Goal: Task Accomplishment & Management: Manage account settings

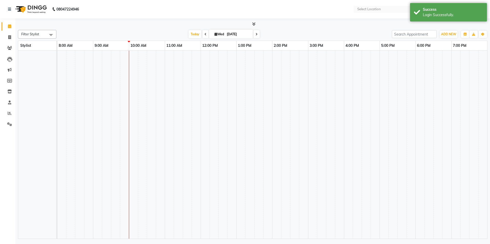
select select "en"
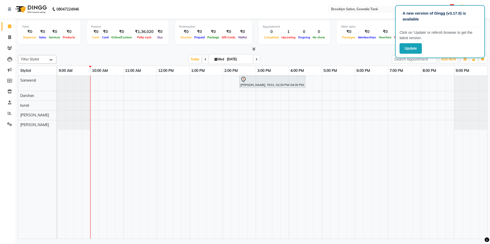
click at [357, 82] on div "[PERSON_NAME], TK01, 02:30 PM-04:30 PM, Color - Balayage (Short) - Stylist" at bounding box center [272, 157] width 430 height 163
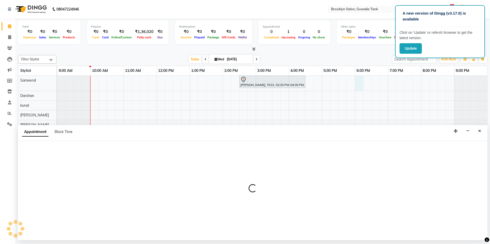
select select "3855"
select select "1080"
select select "tentative"
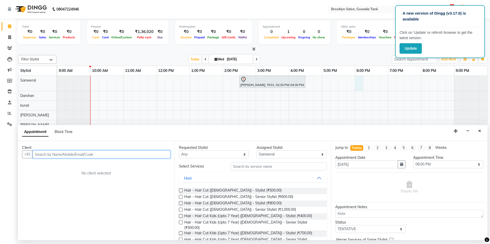
click at [93, 154] on input "text" at bounding box center [102, 155] width 138 height 8
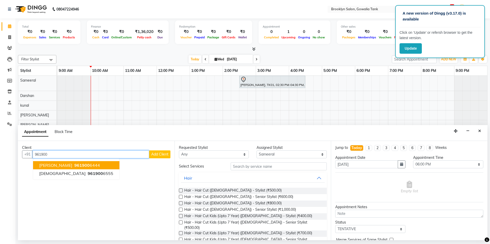
click at [74, 167] on span "961900" at bounding box center [81, 165] width 15 height 5
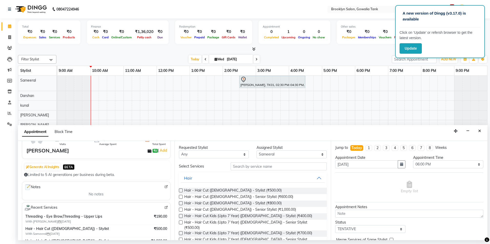
scroll to position [77, 0]
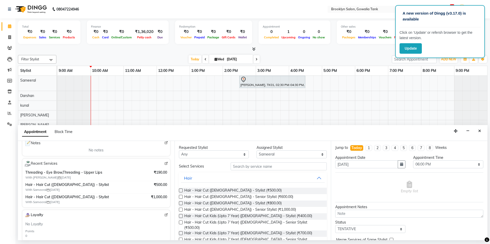
type input "9619006444"
click at [285, 165] on input "text" at bounding box center [279, 167] width 96 height 8
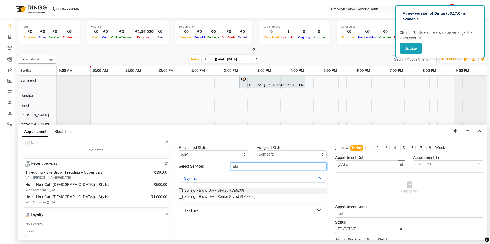
type input "blo"
click at [182, 192] on label at bounding box center [181, 191] width 4 height 4
click at [182, 192] on input "checkbox" at bounding box center [180, 191] width 3 height 3
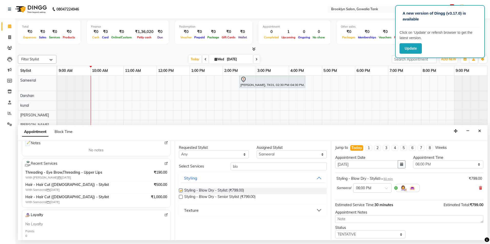
checkbox input "false"
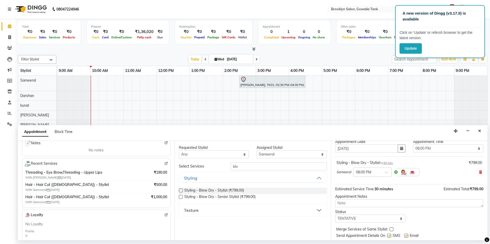
scroll to position [30, 0]
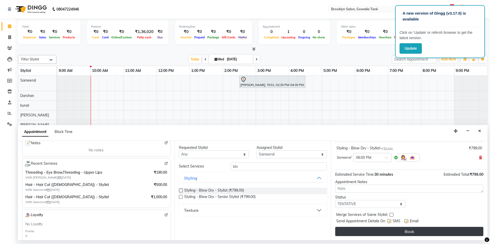
click at [376, 232] on button "Book" at bounding box center [409, 231] width 148 height 9
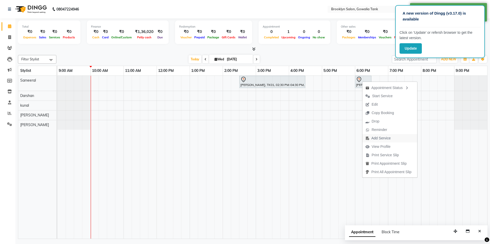
click at [383, 138] on span "Add Service" at bounding box center [380, 138] width 19 height 5
select select "3855"
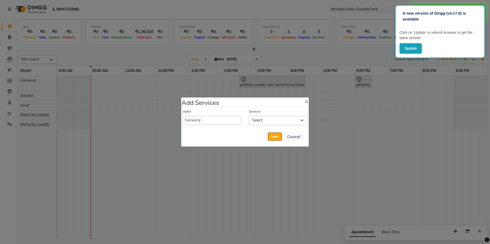
click at [267, 120] on span "Select" at bounding box center [278, 120] width 59 height 9
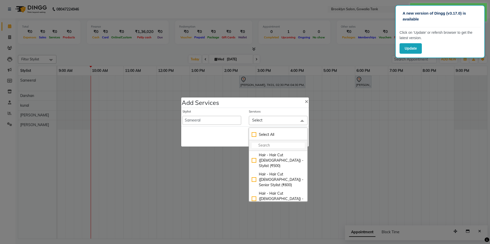
click at [276, 144] on input "multiselect-search" at bounding box center [278, 145] width 53 height 5
type input "b"
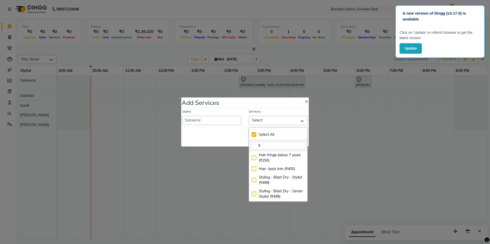
checkbox input "true"
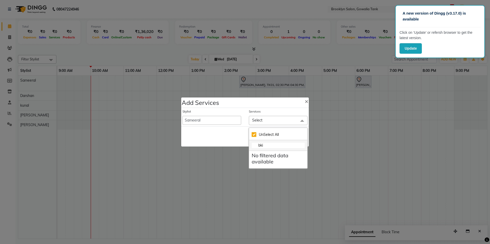
type input "bk"
checkbox input "false"
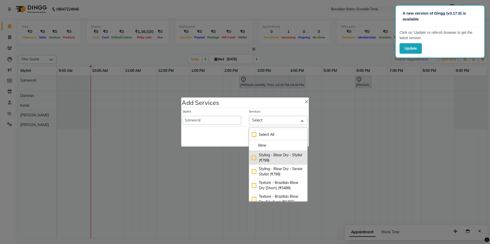
type input "blow"
click at [253, 158] on div "Styling - Blow Dry - Stylist (₹799)" at bounding box center [278, 158] width 53 height 11
checkbox input "true"
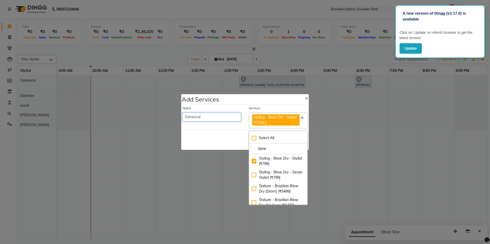
click at [218, 117] on select "[PERSON_NAME] [PERSON_NAME] Sameeral" at bounding box center [211, 117] width 59 height 9
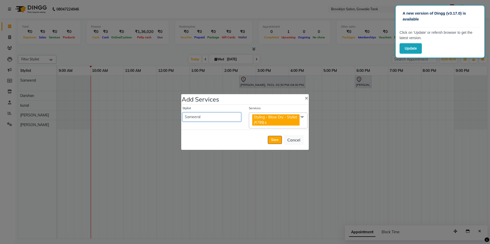
select select "3856"
click at [182, 113] on select "[PERSON_NAME] [PERSON_NAME] Sameeral" at bounding box center [211, 117] width 59 height 9
select select "1110"
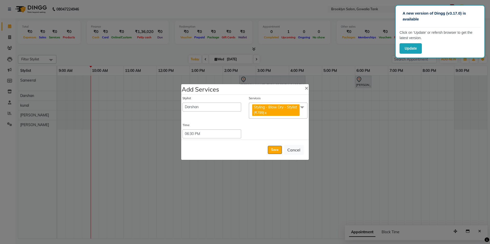
click at [303, 114] on span "Styling - Blow Dry - Stylist (₹799) x" at bounding box center [278, 111] width 59 height 16
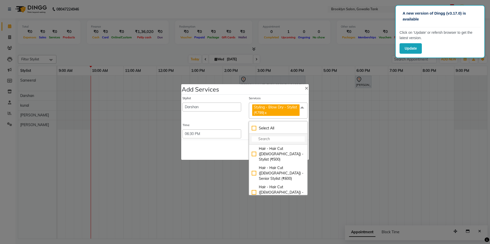
click at [284, 138] on input "multiselect-search" at bounding box center [278, 139] width 53 height 5
type input "blo"
click at [231, 113] on div "Stylist [PERSON_NAME] Darshan kunal [PERSON_NAME] Sameeral" at bounding box center [212, 107] width 66 height 23
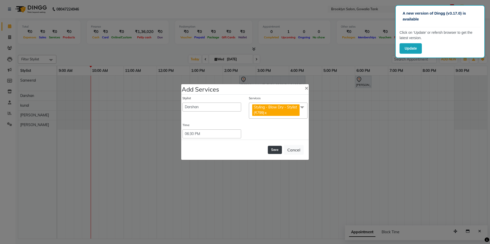
click at [275, 149] on button "Save" at bounding box center [275, 150] width 14 height 8
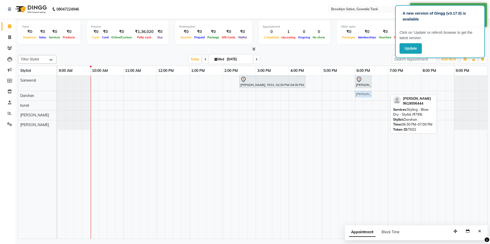
drag, startPoint x: 379, startPoint y: 93, endPoint x: 361, endPoint y: 100, distance: 18.6
click at [361, 100] on div "[PERSON_NAME], TK01, 02:30 PM-04:30 PM, Color - Balayage (Short) - Stylist [PER…" at bounding box center [272, 157] width 430 height 163
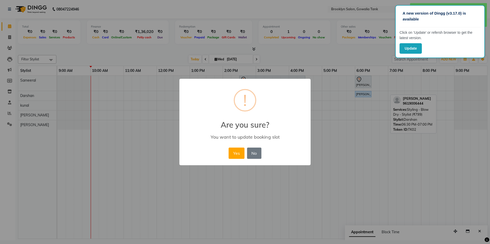
drag, startPoint x: 229, startPoint y: 154, endPoint x: 282, endPoint y: 142, distance: 54.6
click at [230, 153] on button "Yes" at bounding box center [236, 153] width 16 height 11
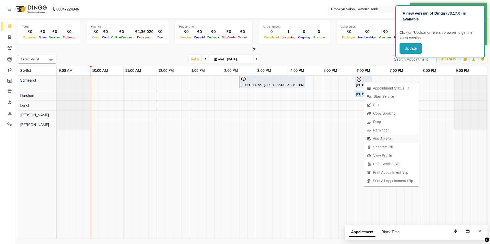
click at [386, 139] on span "Add Service" at bounding box center [382, 138] width 19 height 5
select select "3855"
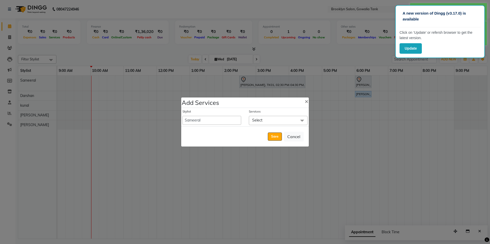
click at [263, 122] on span "Select" at bounding box center [278, 120] width 59 height 9
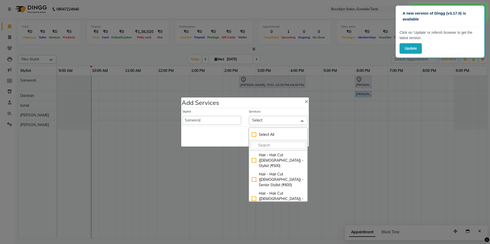
click at [267, 146] on input "multiselect-search" at bounding box center [278, 145] width 53 height 5
type input "blo"
click at [254, 160] on div "Styling - Blow Dry - Stylist (₹799)" at bounding box center [278, 158] width 53 height 11
checkbox input "true"
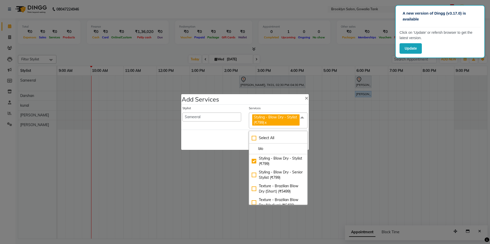
drag, startPoint x: 232, startPoint y: 143, endPoint x: 261, endPoint y: 147, distance: 29.2
click at [233, 143] on div "Save Cancel" at bounding box center [245, 140] width 128 height 20
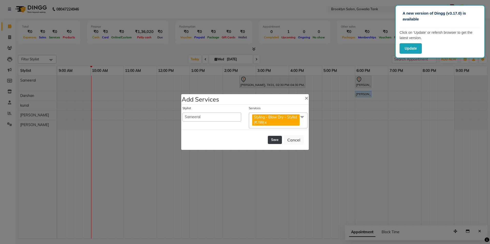
click at [279, 143] on button "Save" at bounding box center [275, 140] width 14 height 8
select select "60365"
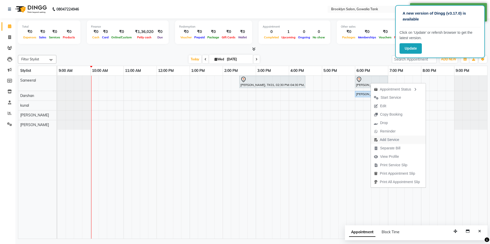
click at [386, 142] on span "Add Service" at bounding box center [389, 139] width 19 height 5
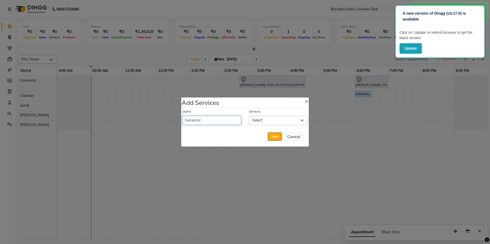
click at [220, 118] on select "[PERSON_NAME] [PERSON_NAME] Sameeral" at bounding box center [211, 120] width 59 height 9
select select "24048"
click at [182, 116] on select "[PERSON_NAME] [PERSON_NAME] Sameeral" at bounding box center [211, 120] width 59 height 9
select select "1110"
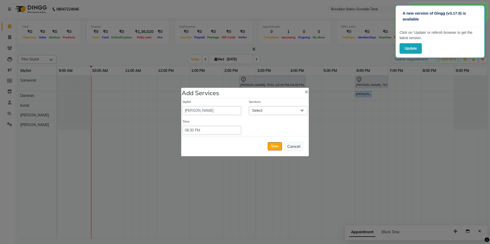
click at [254, 108] on span "Select" at bounding box center [257, 110] width 10 height 5
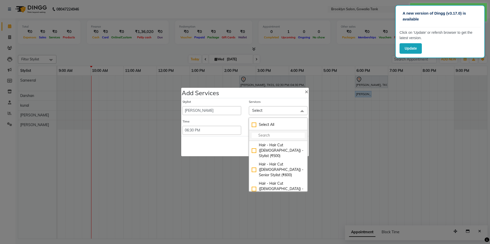
click at [257, 136] on input "multiselect-search" at bounding box center [278, 135] width 53 height 5
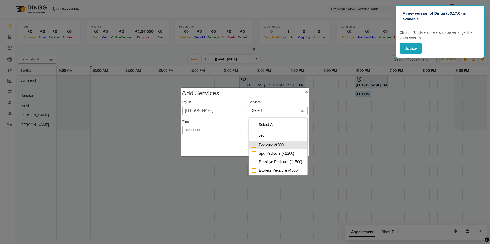
type input "ped"
click at [253, 147] on div "Pedicure (₹800)" at bounding box center [278, 145] width 53 height 5
checkbox input "true"
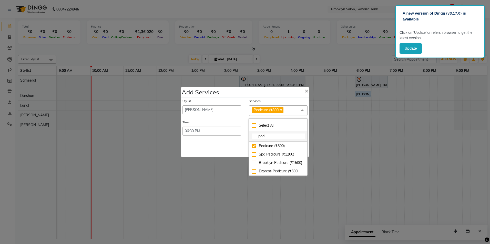
click at [280, 134] on input "ped" at bounding box center [278, 136] width 53 height 5
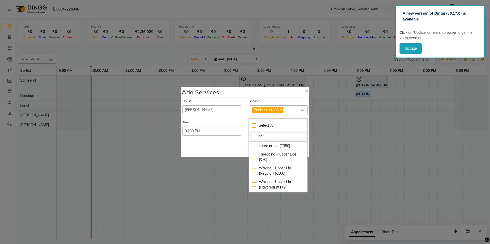
type input "p"
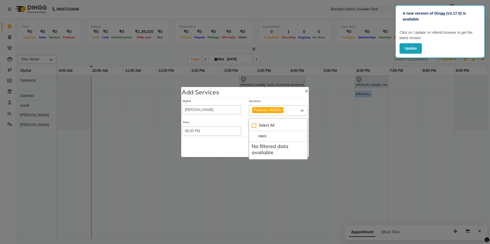
scroll to position [0, 0]
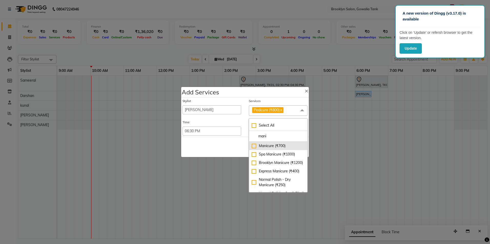
type input "mani"
click at [256, 146] on div "Manicure (₹700)" at bounding box center [278, 145] width 53 height 5
checkbox input "true"
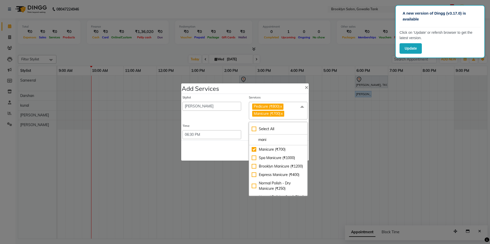
click at [203, 164] on ngb-modal-window "Add Services × Stylist [PERSON_NAME] Darshan kunal [PERSON_NAME] Sameeral Servi…" at bounding box center [245, 122] width 490 height 244
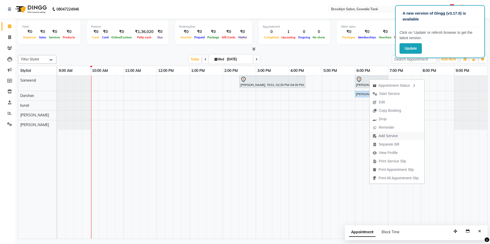
click at [401, 133] on button "Add Service" at bounding box center [396, 136] width 55 height 8
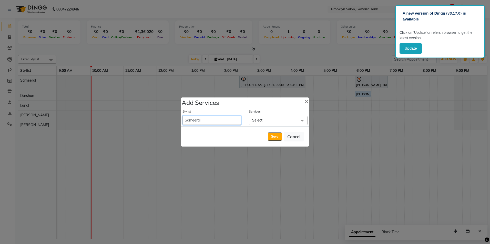
drag, startPoint x: 239, startPoint y: 124, endPoint x: 235, endPoint y: 122, distance: 4.4
click at [235, 122] on select "[PERSON_NAME] [PERSON_NAME] Sameeral" at bounding box center [211, 120] width 59 height 9
select select "24048"
click at [182, 116] on select "[PERSON_NAME] [PERSON_NAME] Sameeral" at bounding box center [211, 120] width 59 height 9
select select "1110"
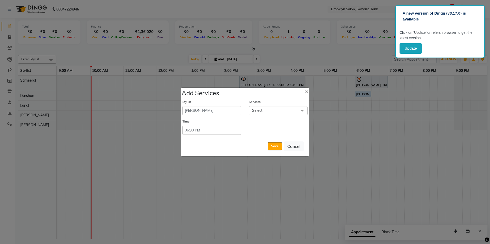
click at [279, 110] on span "Select" at bounding box center [278, 110] width 59 height 9
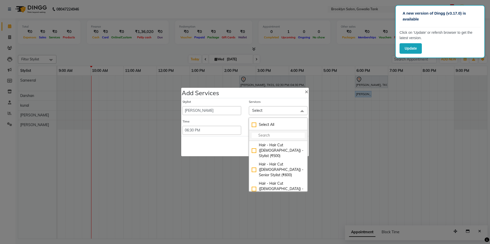
click at [286, 133] on li at bounding box center [278, 135] width 58 height 11
click at [288, 135] on input "multiselect-search" at bounding box center [278, 135] width 53 height 5
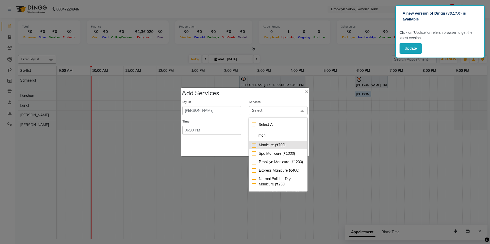
type input "man"
click at [256, 145] on div "Manicure (₹700)" at bounding box center [278, 145] width 53 height 5
checkbox input "true"
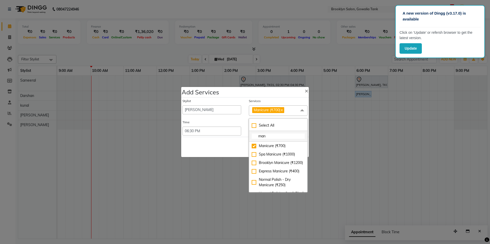
click at [274, 138] on input "man" at bounding box center [278, 136] width 53 height 5
type input "m"
click at [274, 138] on input "multiselect-search" at bounding box center [278, 136] width 53 height 5
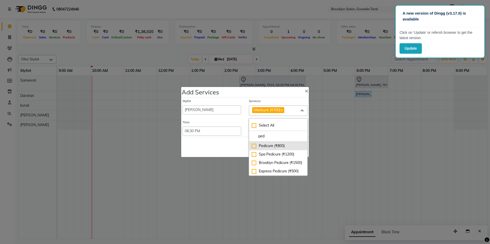
type input "ped"
click at [254, 147] on div "Pedicure (₹800)" at bounding box center [278, 145] width 53 height 5
checkbox input "true"
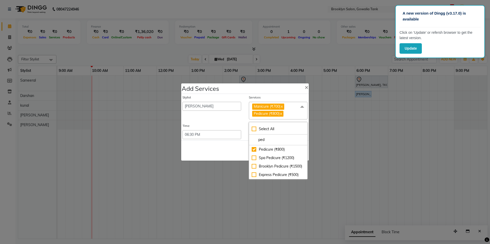
click at [227, 150] on div "Save Cancel" at bounding box center [245, 151] width 128 height 20
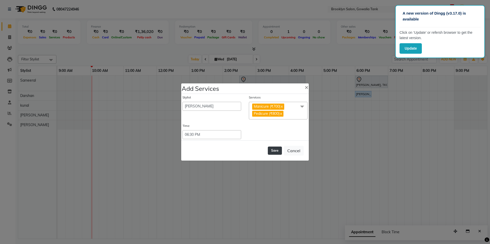
click at [271, 150] on button "Save" at bounding box center [275, 151] width 14 height 8
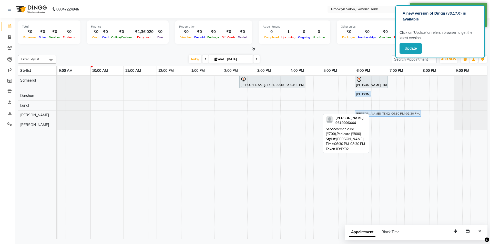
click at [57, 112] on div "[PERSON_NAME], TK02, 06:30 PM-08:30 PM, [GEOGRAPHIC_DATA] (₹700),Pedicure (₹800…" at bounding box center [57, 115] width 0 height 9
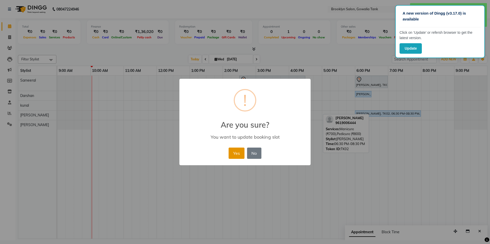
click at [238, 154] on button "Yes" at bounding box center [236, 153] width 16 height 11
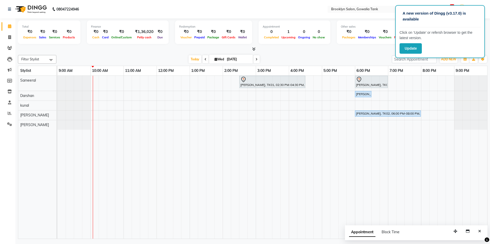
click at [401, 86] on div "[PERSON_NAME], TK01, 02:30 PM-04:30 PM, Color - Balayage (Short) - Stylist [PER…" at bounding box center [272, 157] width 430 height 163
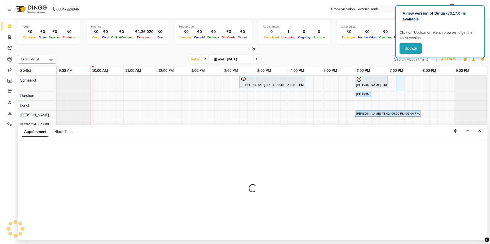
select select "3855"
select select "tentative"
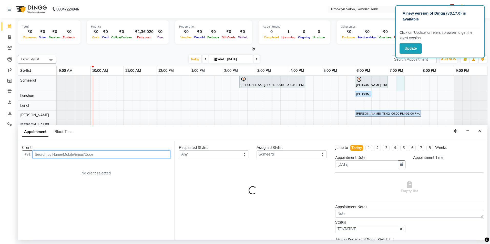
select select "1155"
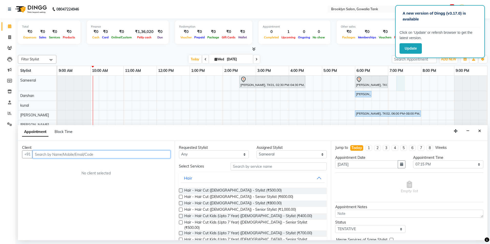
click at [119, 155] on input "text" at bounding box center [102, 155] width 138 height 8
click at [69, 165] on span "986700" at bounding box center [64, 165] width 15 height 5
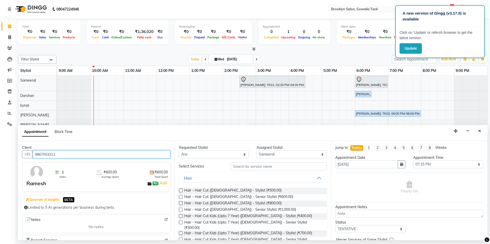
type input "9867003311"
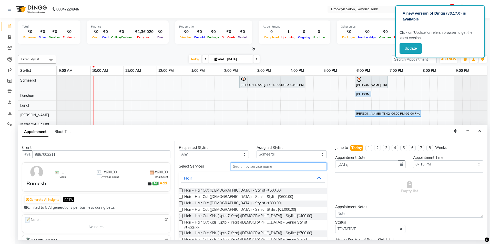
click at [250, 168] on input "text" at bounding box center [279, 167] width 96 height 8
type input "hair"
click at [181, 191] on label at bounding box center [181, 191] width 4 height 4
click at [181, 191] on input "checkbox" at bounding box center [180, 191] width 3 height 3
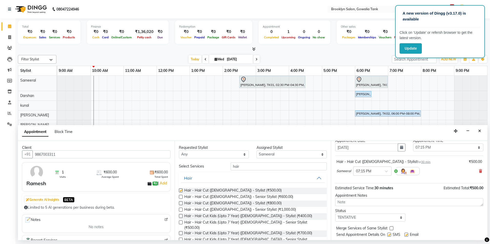
checkbox input "false"
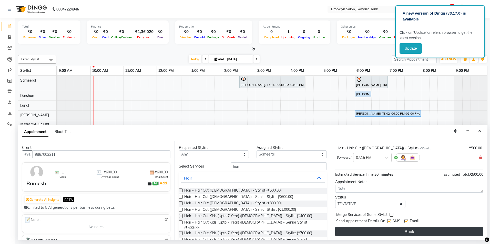
click at [440, 233] on button "Book" at bounding box center [409, 231] width 148 height 9
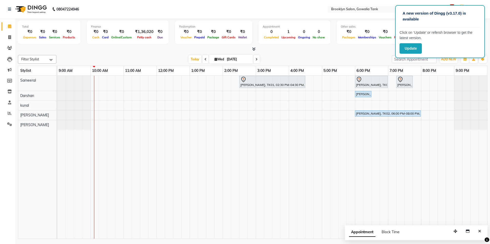
click at [119, 116] on div "[PERSON_NAME], TK01, 02:30 PM-04:30 PM, Color - Balayage (Short) - Stylist [PER…" at bounding box center [272, 157] width 430 height 163
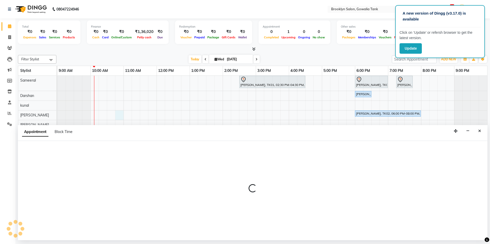
select select "24048"
select select "645"
select select "tentative"
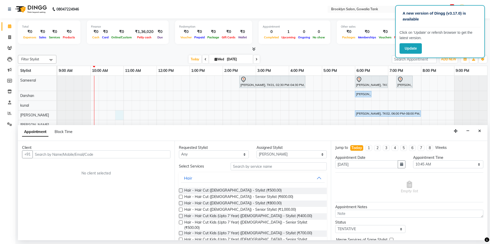
click at [87, 155] on input "text" at bounding box center [102, 155] width 138 height 8
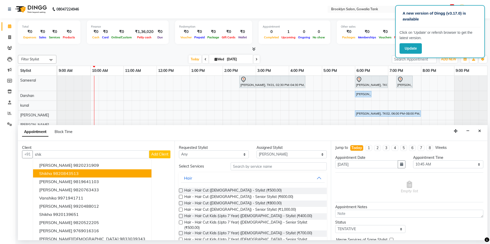
click at [69, 172] on ngb-highlight "9820843513" at bounding box center [66, 173] width 26 height 5
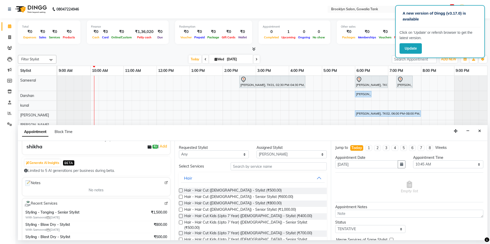
scroll to position [77, 0]
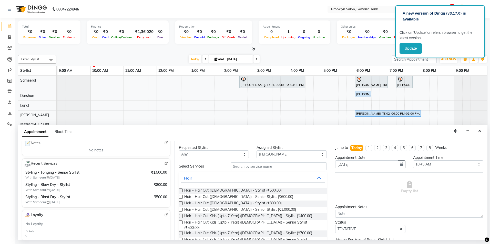
type input "9820843513"
click at [242, 167] on input "text" at bounding box center [279, 167] width 96 height 8
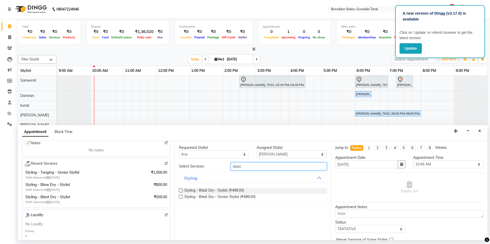
type input "blast"
click at [180, 191] on label at bounding box center [181, 191] width 4 height 4
click at [180, 191] on input "checkbox" at bounding box center [180, 191] width 3 height 3
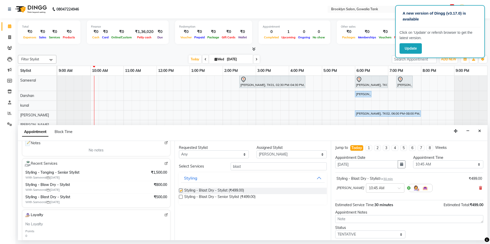
checkbox input "false"
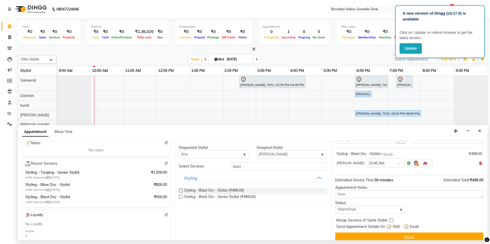
scroll to position [26, 0]
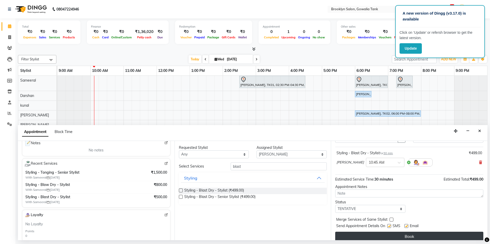
click at [358, 239] on button "Book" at bounding box center [409, 236] width 148 height 9
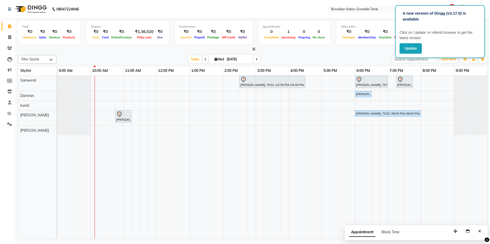
click at [218, 134] on tr at bounding box center [272, 157] width 430 height 163
select select "24048"
select select "tentative"
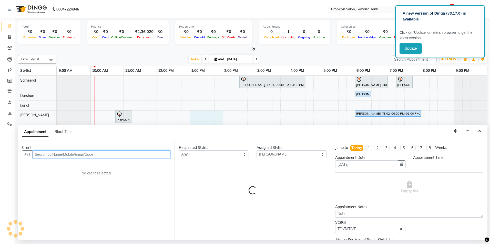
select select "780"
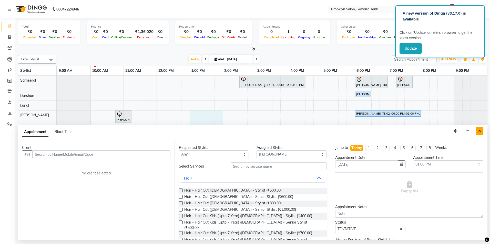
click at [479, 131] on icon "Close" at bounding box center [479, 131] width 3 height 4
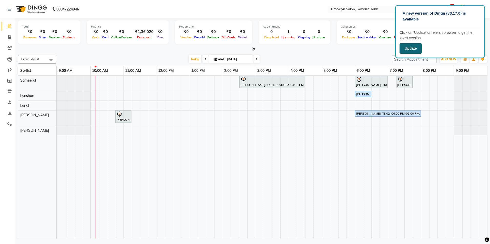
click at [406, 51] on button "Update" at bounding box center [410, 48] width 22 height 11
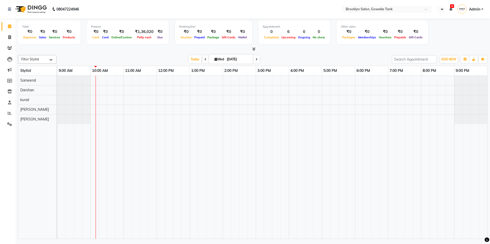
select select "en"
